Goal: Task Accomplishment & Management: Use online tool/utility

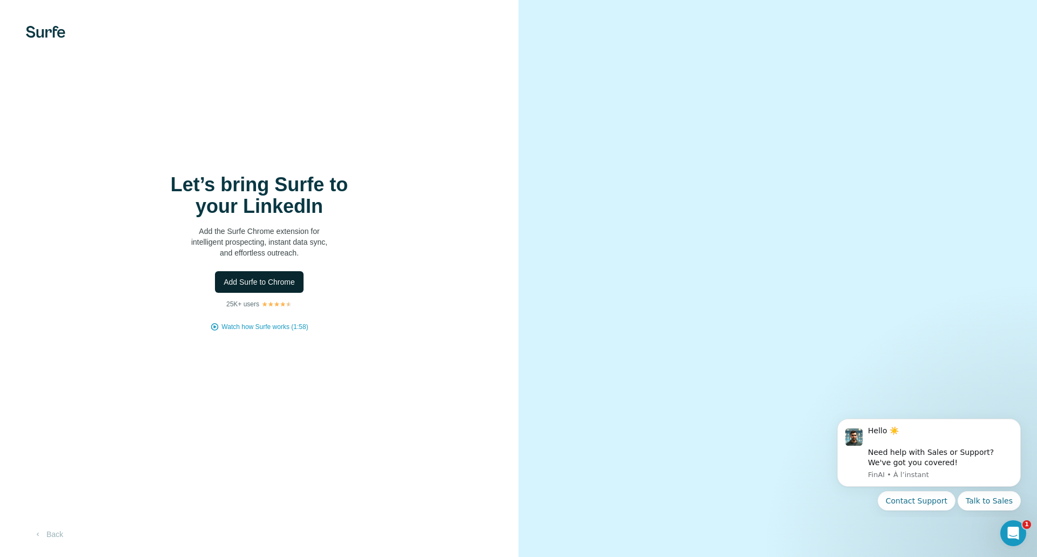
drag, startPoint x: 269, startPoint y: 275, endPoint x: 273, endPoint y: 280, distance: 6.6
click at [273, 280] on span "Add Surfe to Chrome" at bounding box center [259, 282] width 71 height 11
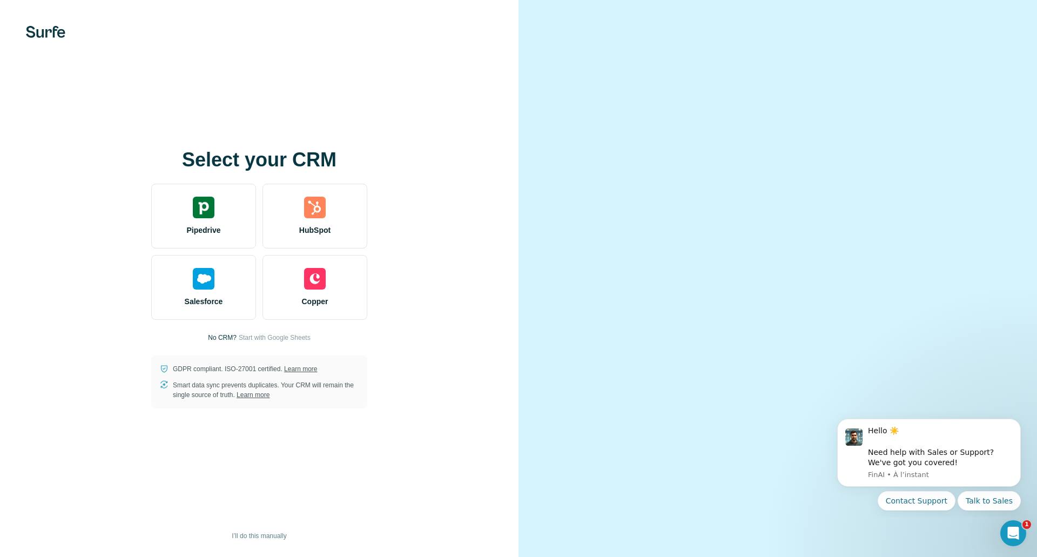
click at [446, 180] on div "Select your CRM Pipedrive HubSpot Salesforce Copper No CRM? Start with Google S…" at bounding box center [259, 278] width 475 height 259
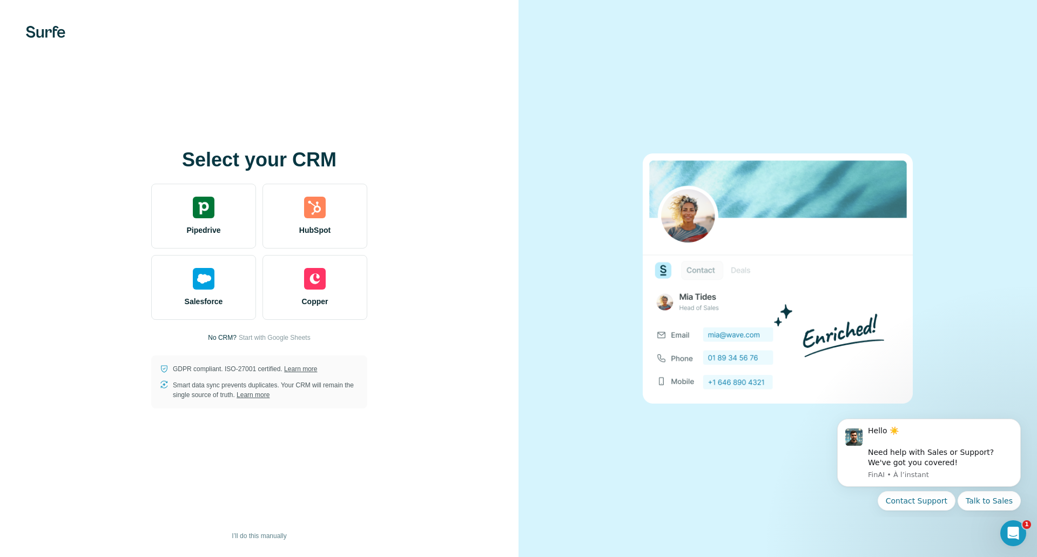
click at [412, 200] on div "Select your CRM Pipedrive HubSpot Salesforce Copper No CRM? Start with Google S…" at bounding box center [259, 278] width 475 height 259
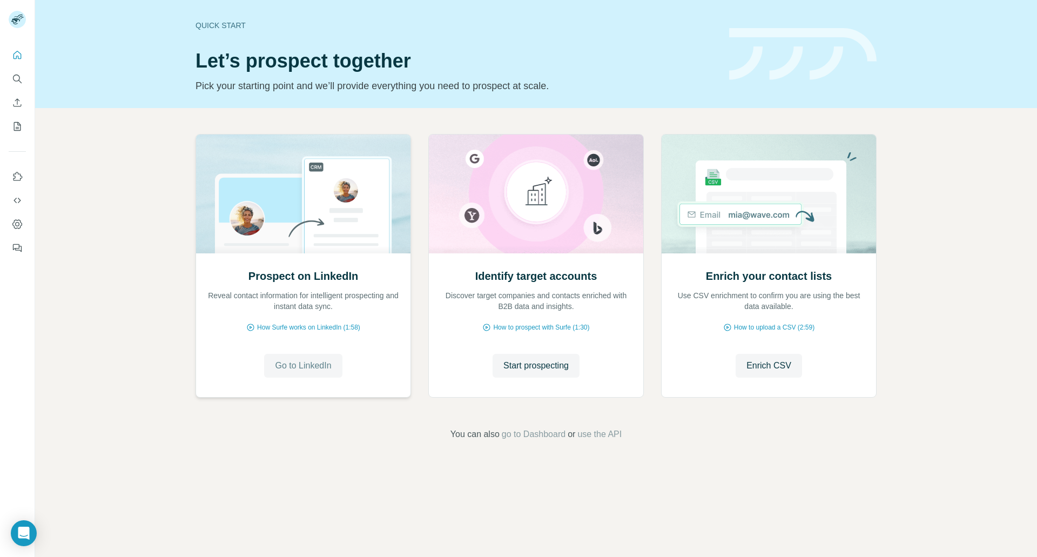
click at [301, 362] on span "Go to LinkedIn" at bounding box center [303, 365] width 56 height 13
click at [775, 365] on span "Enrich CSV" at bounding box center [769, 365] width 45 height 13
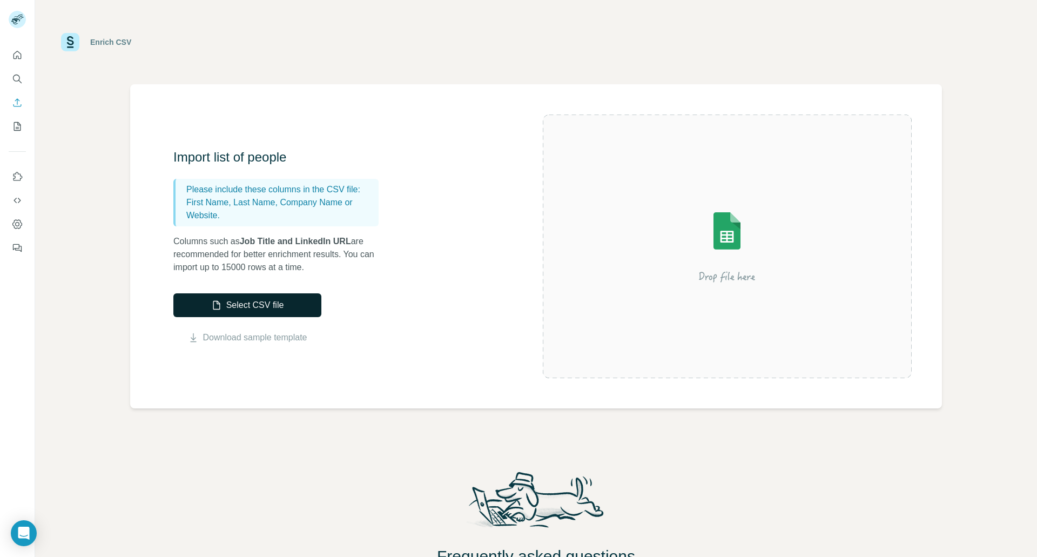
click at [244, 303] on button "Select CSV file" at bounding box center [247, 305] width 148 height 24
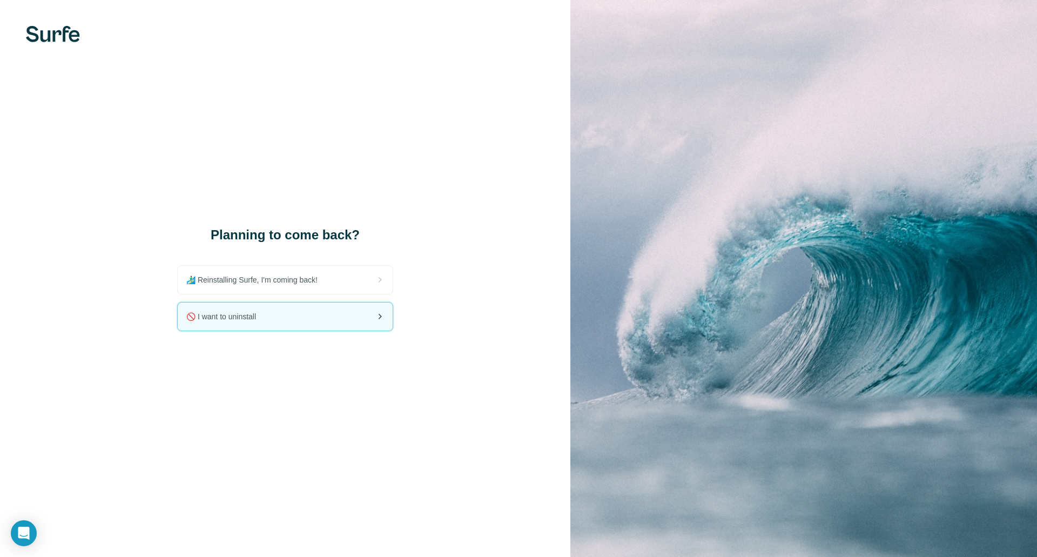
click at [286, 318] on div "🚫 I want to uninstall" at bounding box center [285, 317] width 215 height 28
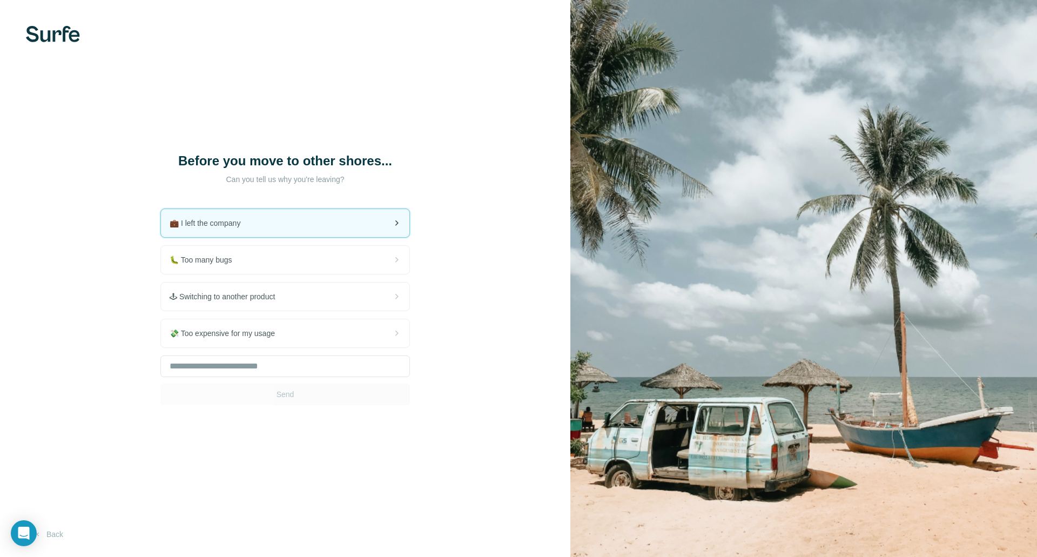
click at [260, 224] on div "💼 I left the company" at bounding box center [285, 223] width 249 height 28
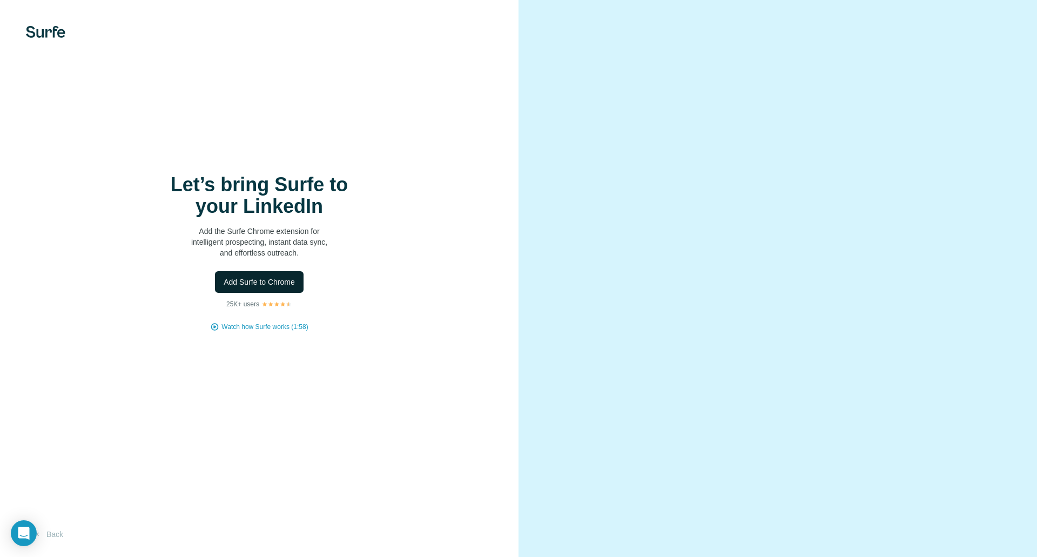
click at [272, 284] on span "Add Surfe to Chrome" at bounding box center [259, 282] width 71 height 11
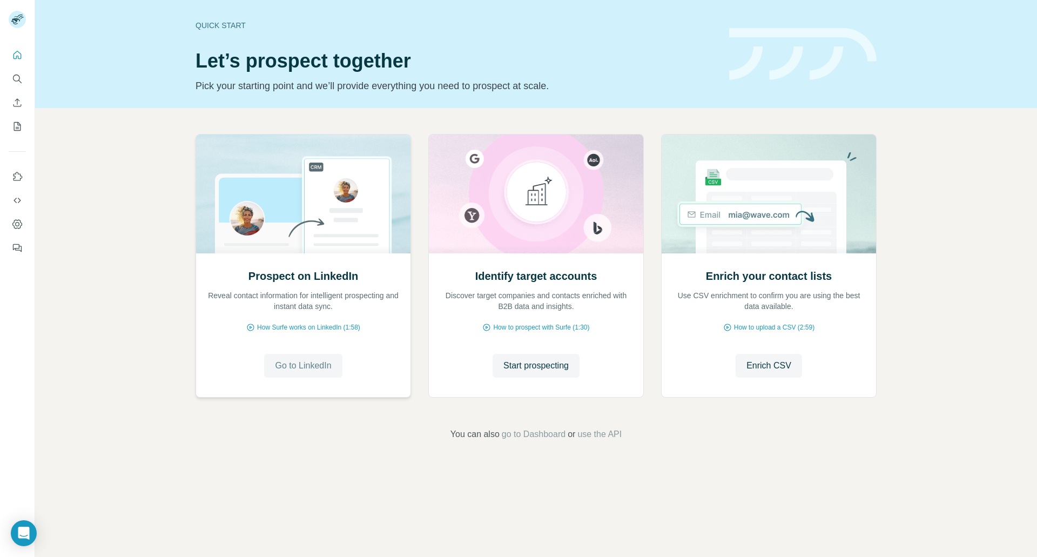
click at [291, 364] on span "Go to LinkedIn" at bounding box center [303, 365] width 56 height 13
